Goal: Information Seeking & Learning: Check status

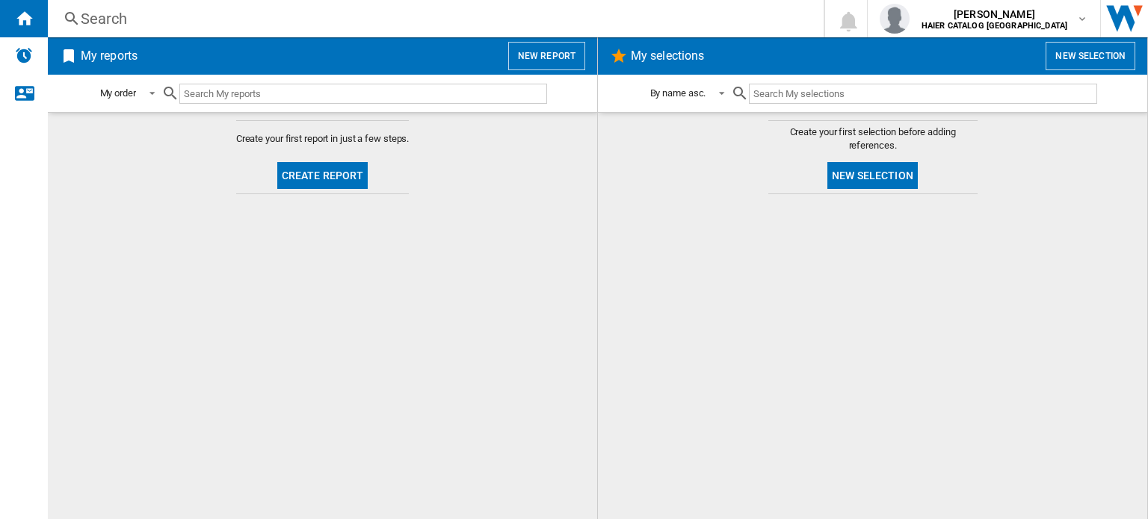
click at [241, 30] on div "Search Search 0 [PERSON_NAME] HAIER CATALOG [GEOGRAPHIC_DATA] HAIER CATALOG [GE…" at bounding box center [598, 18] width 1100 height 37
click at [93, 13] on div "Search" at bounding box center [433, 18] width 704 height 21
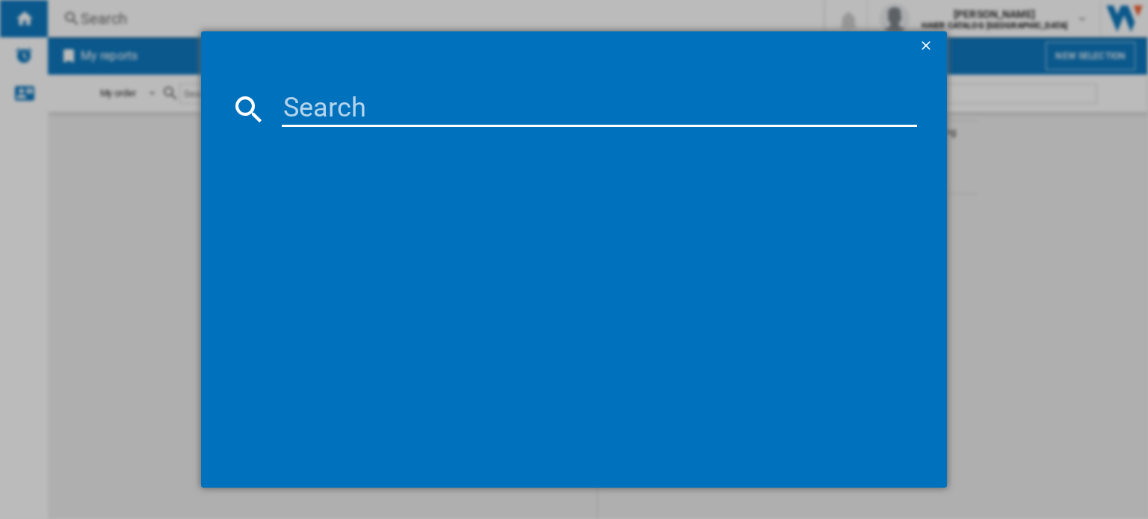
click at [339, 73] on md-dialog-content at bounding box center [574, 274] width 746 height 427
drag, startPoint x: 398, startPoint y: 99, endPoint x: 394, endPoint y: 117, distance: 18.3
click at [397, 105] on input at bounding box center [599, 109] width 635 height 36
paste input "HO6 H5B3YTX"
type input "HO6 H5B3YTX"
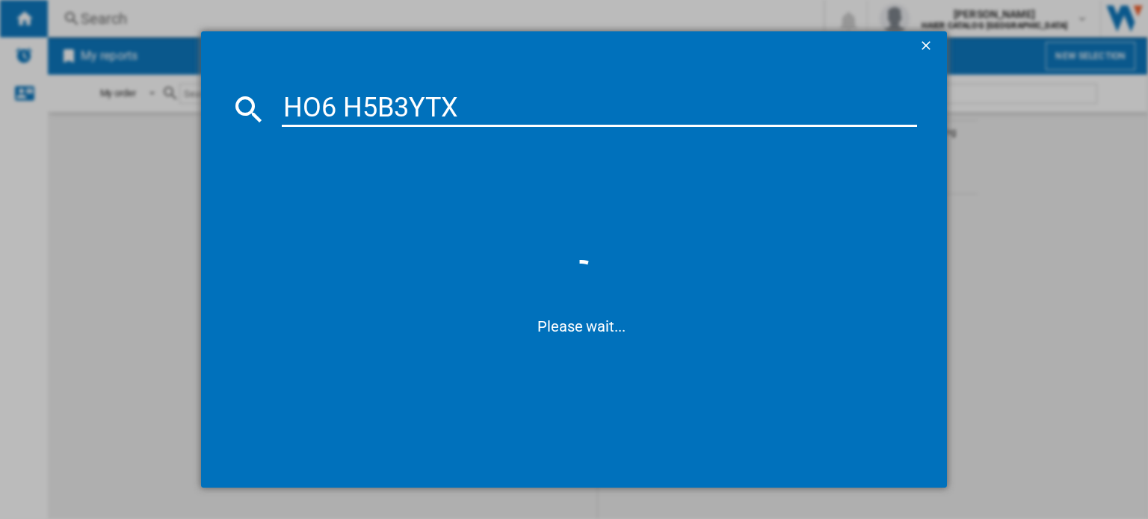
click at [1051, 154] on div "HO6 H5B3YTX Please wait..." at bounding box center [574, 259] width 1148 height 519
click at [927, 49] on ng-md-icon "getI18NText('BUTTONS.CLOSE_DIALOG')" at bounding box center [927, 47] width 18 height 18
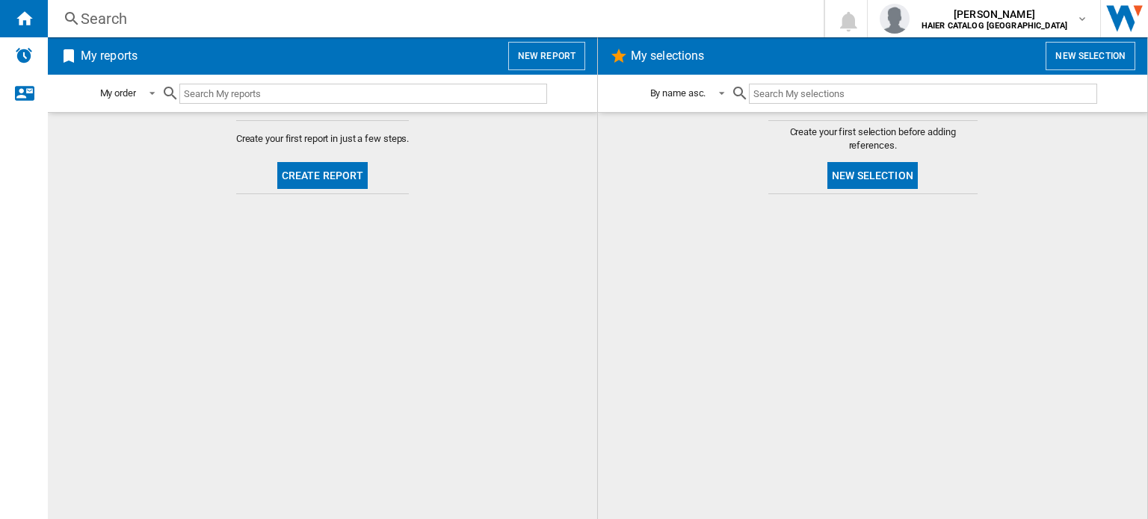
click at [227, 93] on input "text" at bounding box center [363, 94] width 368 height 20
click at [1083, 17] on md-icon "button" at bounding box center [1082, 19] width 12 height 12
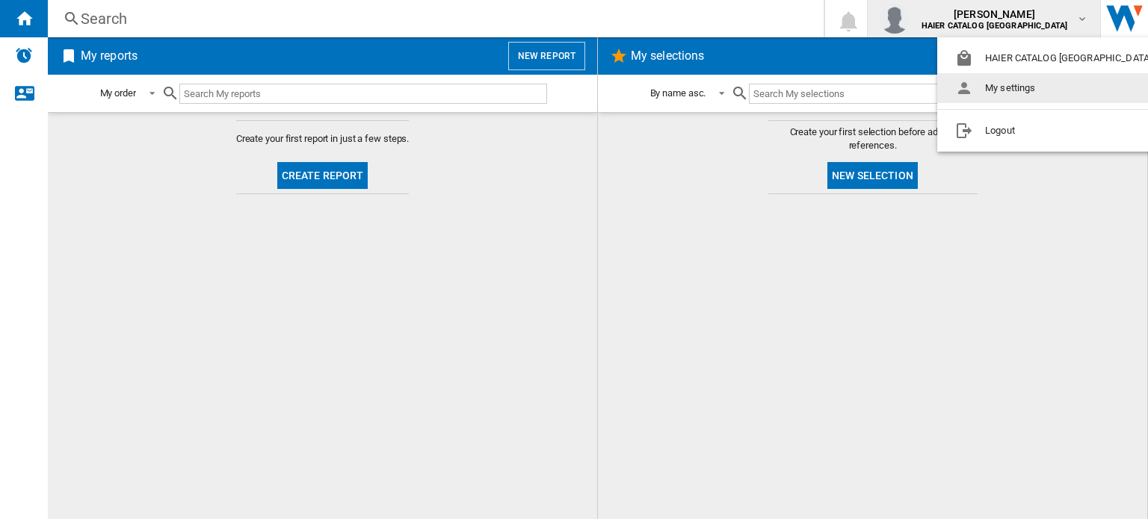
click at [1005, 87] on button "My settings" at bounding box center [1056, 88] width 238 height 30
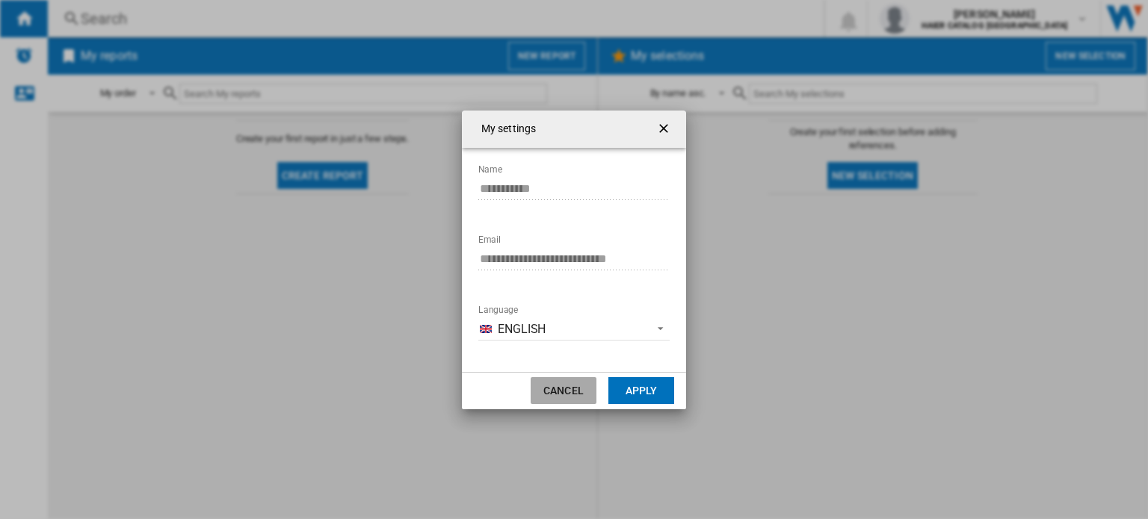
click at [558, 389] on button "Cancel" at bounding box center [564, 390] width 66 height 27
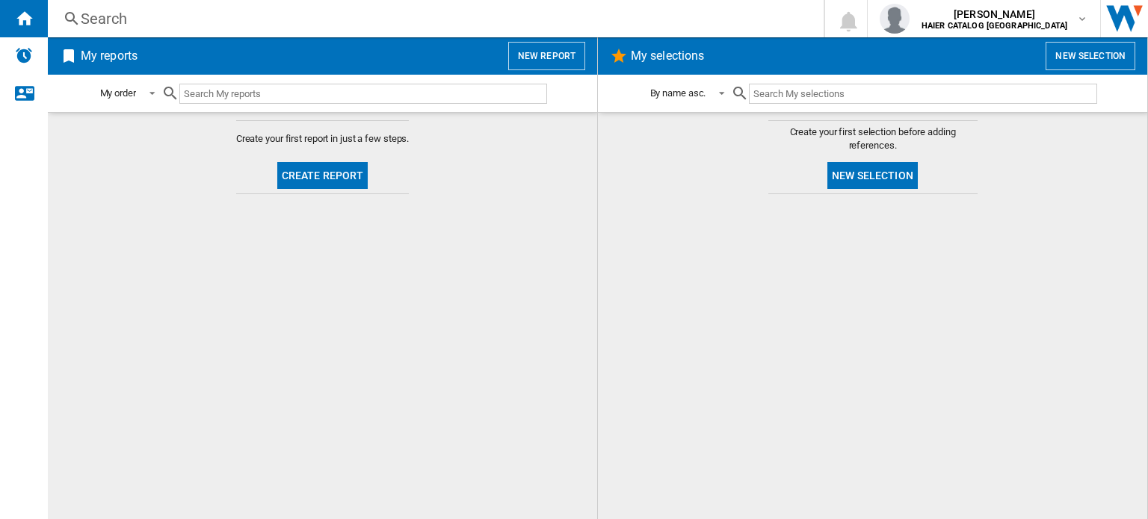
click at [90, 61] on h2 "My reports" at bounding box center [109, 56] width 63 height 28
click at [101, 25] on div "Search" at bounding box center [433, 18] width 704 height 21
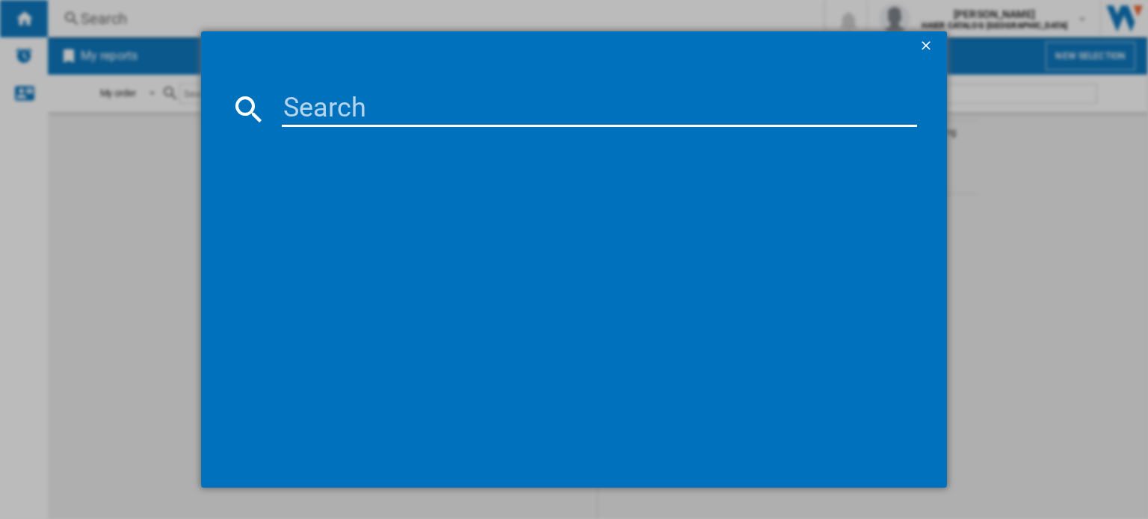
click at [385, 111] on input at bounding box center [599, 109] width 635 height 36
paste input "HO6 H5B3YTX"
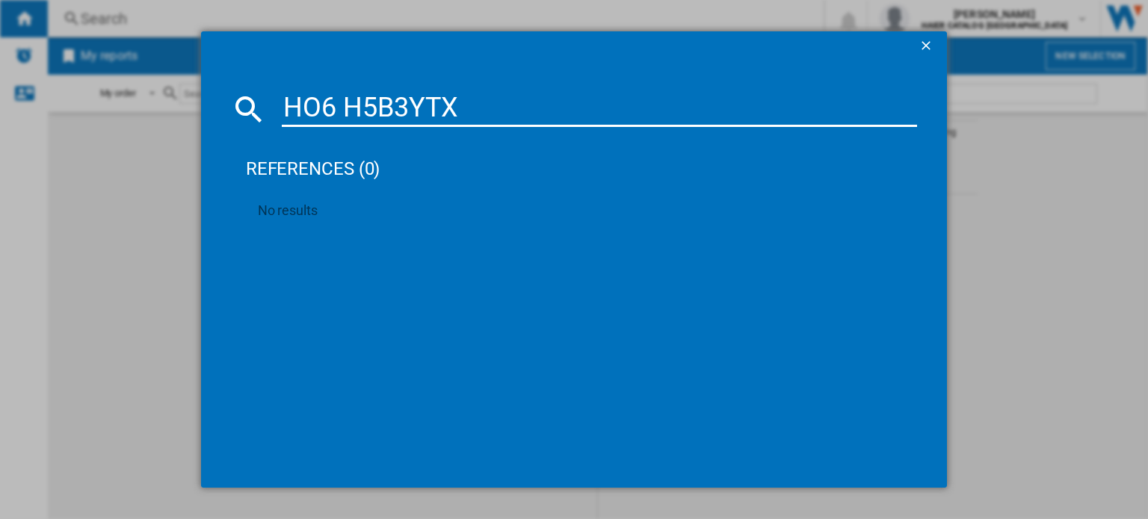
click at [347, 99] on input "HO6 H5B3YTX" at bounding box center [599, 109] width 635 height 36
type input "HO6H5B3YTX"
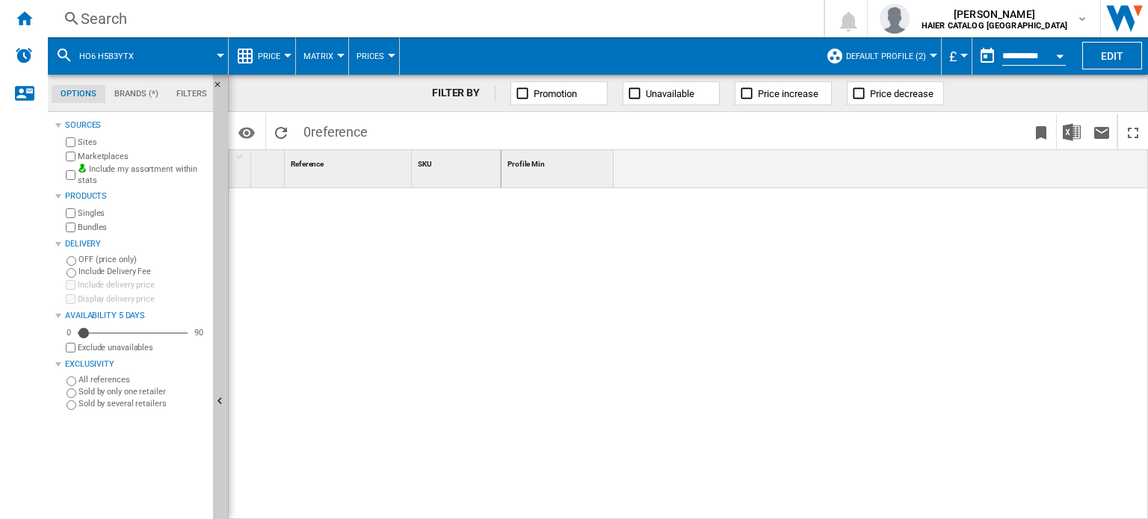
click at [912, 47] on button "Default profile (2)" at bounding box center [889, 55] width 87 height 37
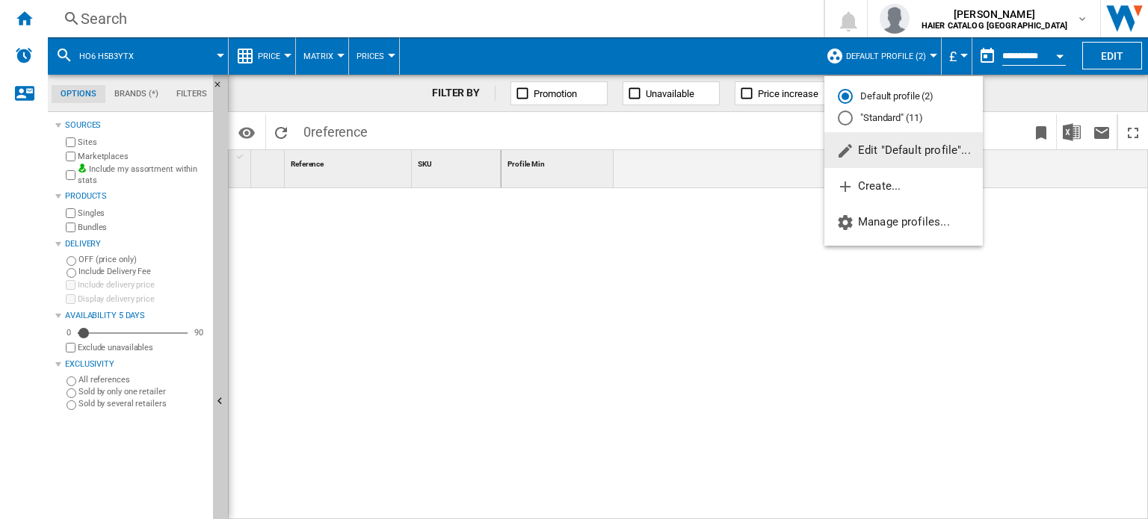
click at [880, 116] on md-radio-button ""Standard" (11)" at bounding box center [904, 118] width 132 height 14
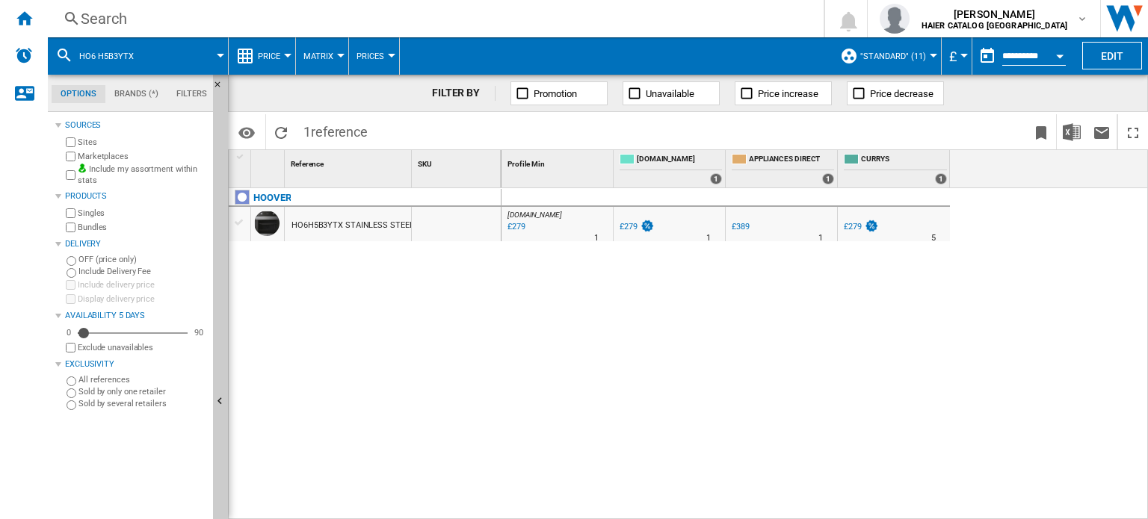
click at [318, 226] on div "HO6H5B3YTX STAINLESS STEEL" at bounding box center [352, 225] width 122 height 34
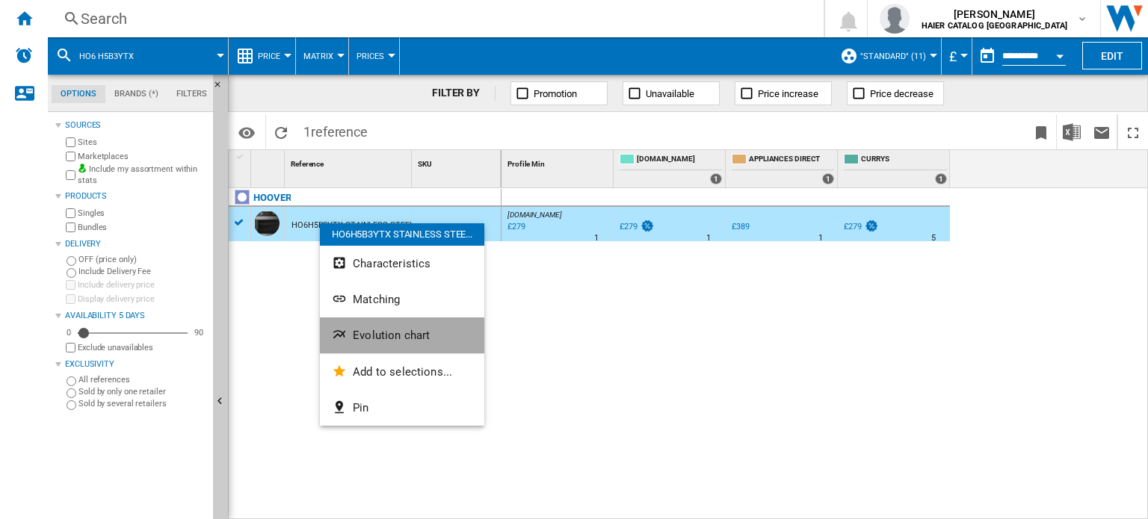
click at [377, 336] on span "Evolution chart" at bounding box center [391, 335] width 77 height 13
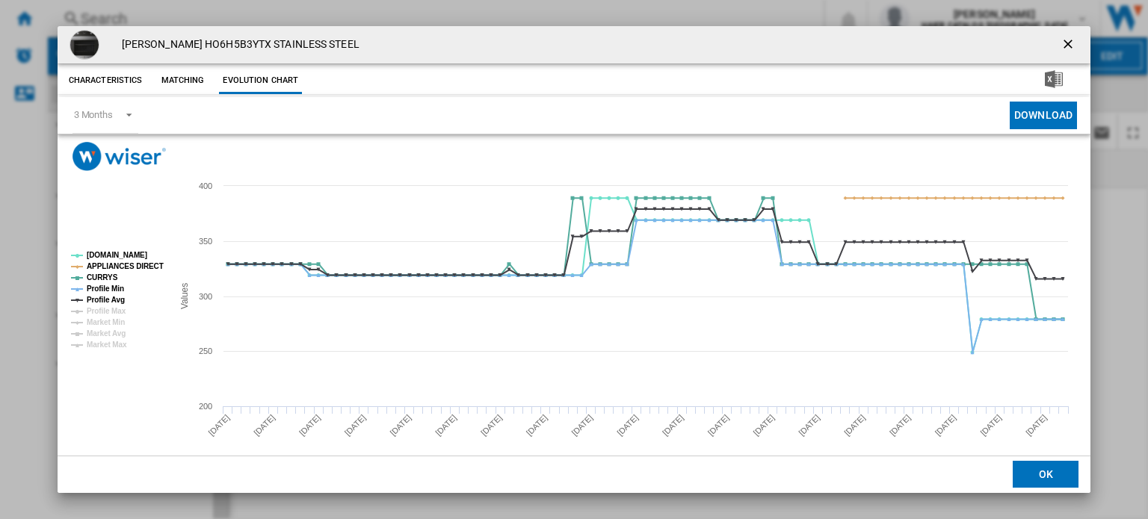
click at [1060, 49] on ng-md-icon "getI18NText('BUTTONS.CLOSE_DIALOG')" at bounding box center [1069, 46] width 18 height 18
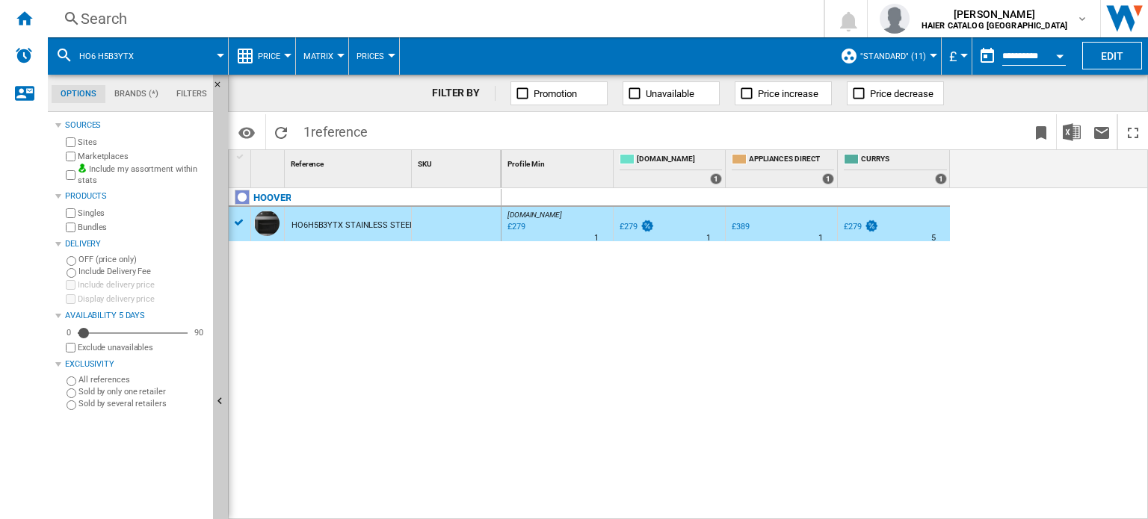
click at [185, 57] on span at bounding box center [188, 55] width 66 height 37
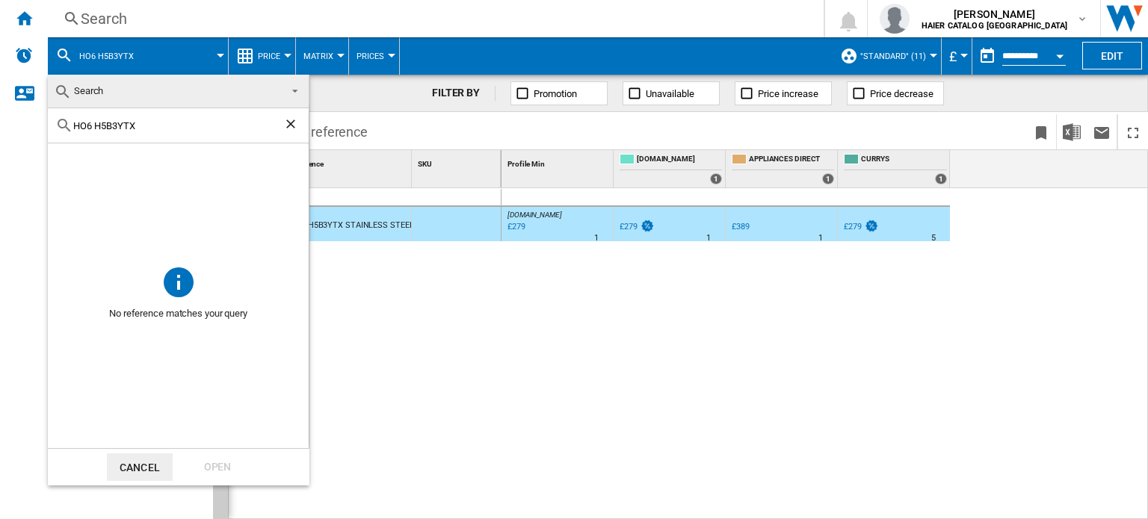
drag, startPoint x: 144, startPoint y: 123, endPoint x: 46, endPoint y: 124, distance: 98.6
click at [46, 124] on body "In order to access Insight, please log out and log in again OK NEW Search Searc…" at bounding box center [574, 259] width 1148 height 519
paste input "TS6CBH3"
type input "HTS6CBH3X"
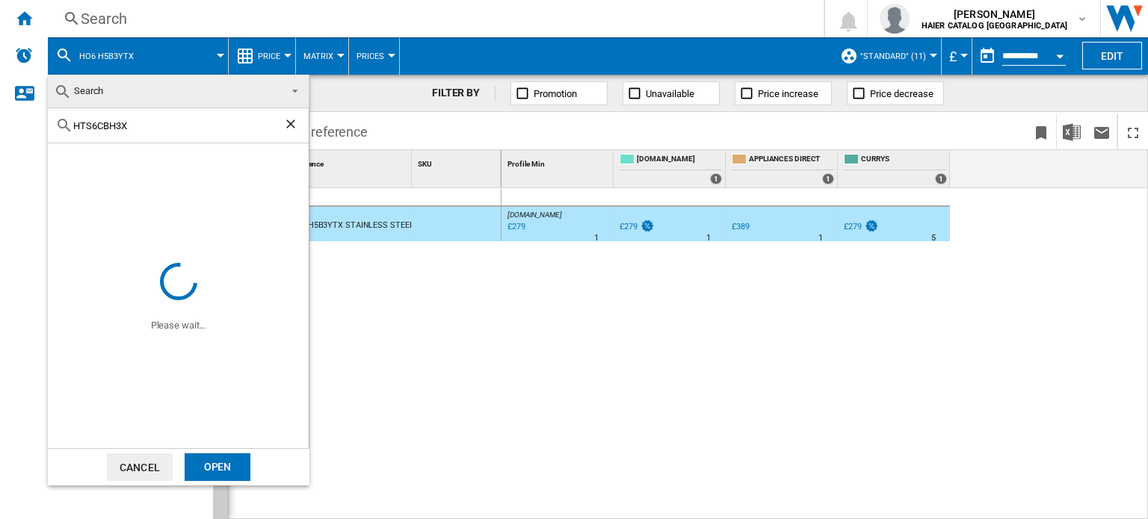
click at [221, 466] on div "Open" at bounding box center [218, 468] width 66 height 28
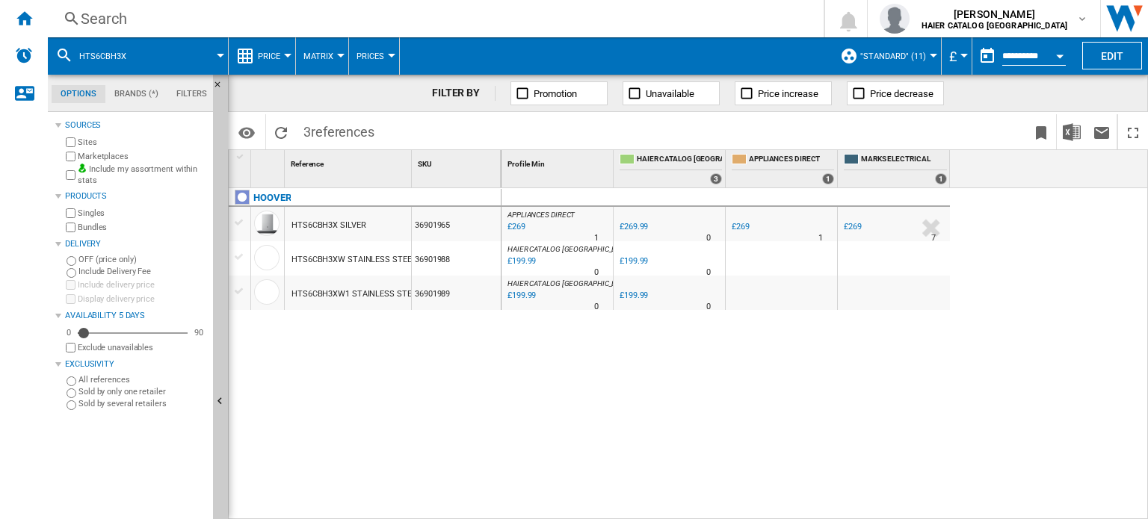
click at [336, 223] on div "HTS6CBH3X SILVER" at bounding box center [328, 225] width 74 height 34
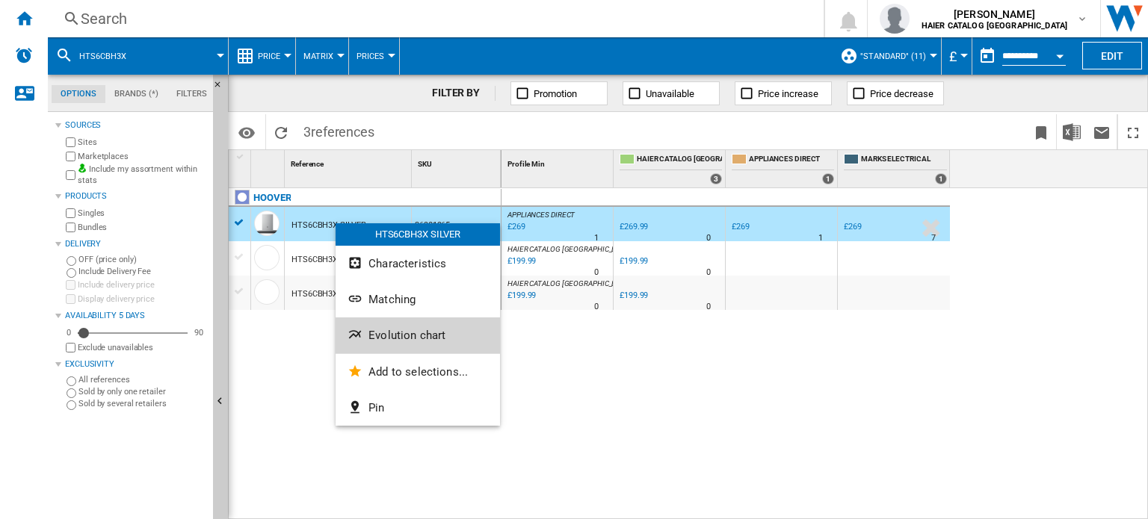
click at [401, 341] on span "Evolution chart" at bounding box center [406, 335] width 77 height 13
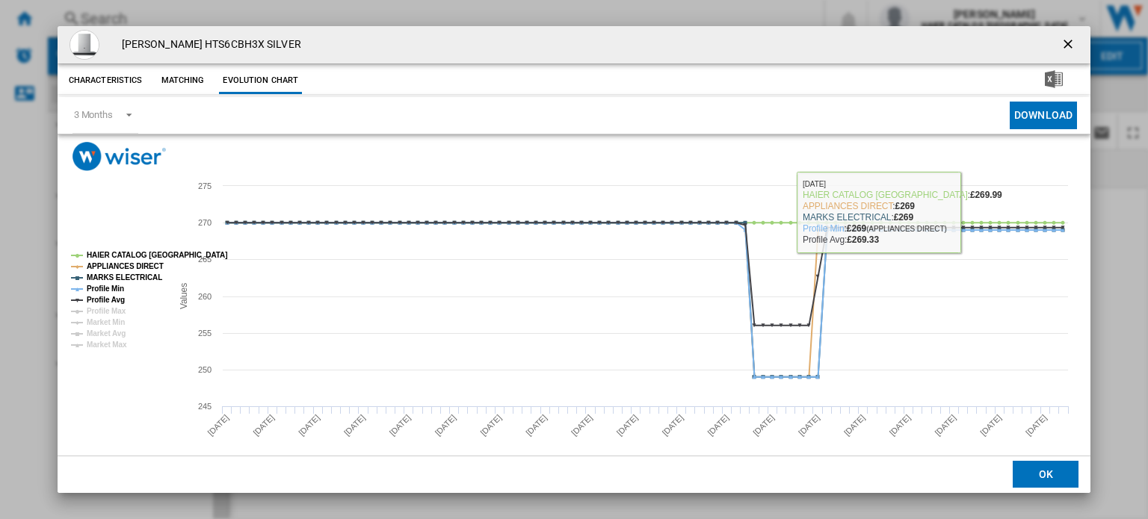
click at [1068, 37] on ng-md-icon "getI18NText('BUTTONS.CLOSE_DIALOG')" at bounding box center [1069, 46] width 18 height 18
